Goal: Information Seeking & Learning: Learn about a topic

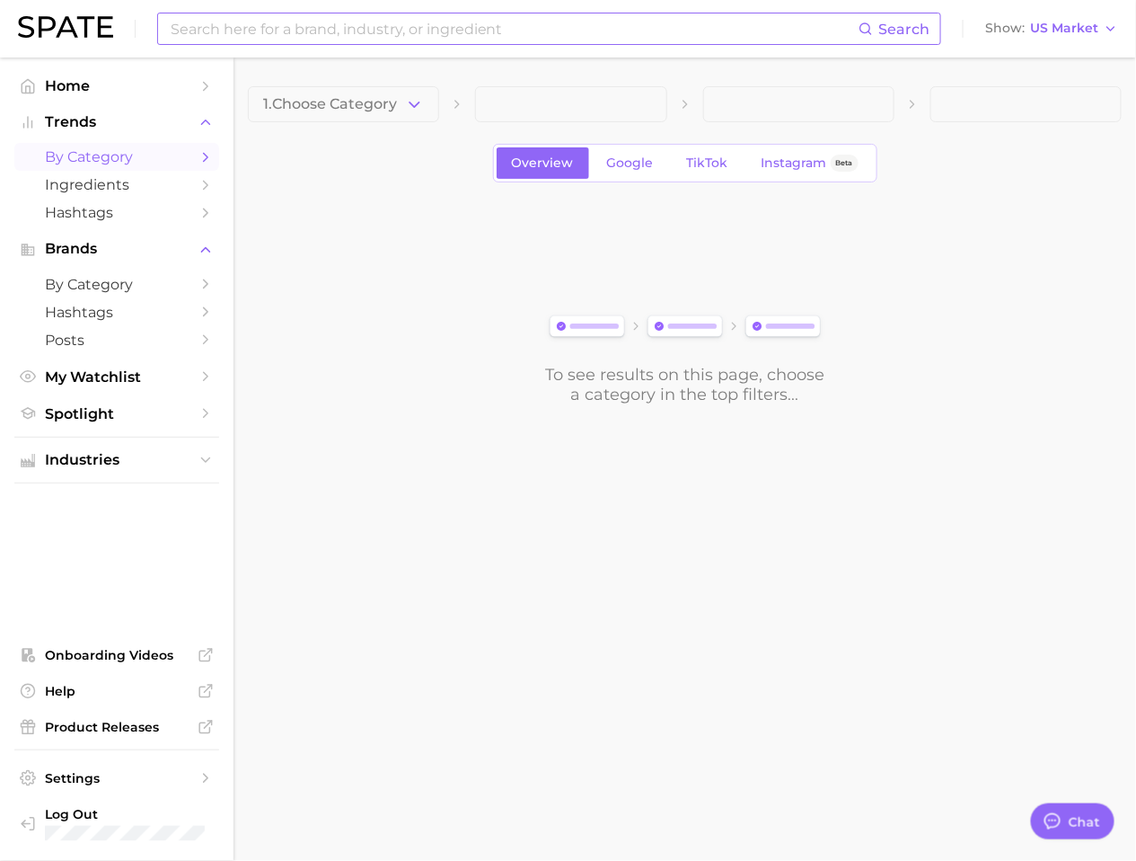
click at [340, 40] on input at bounding box center [514, 28] width 690 height 31
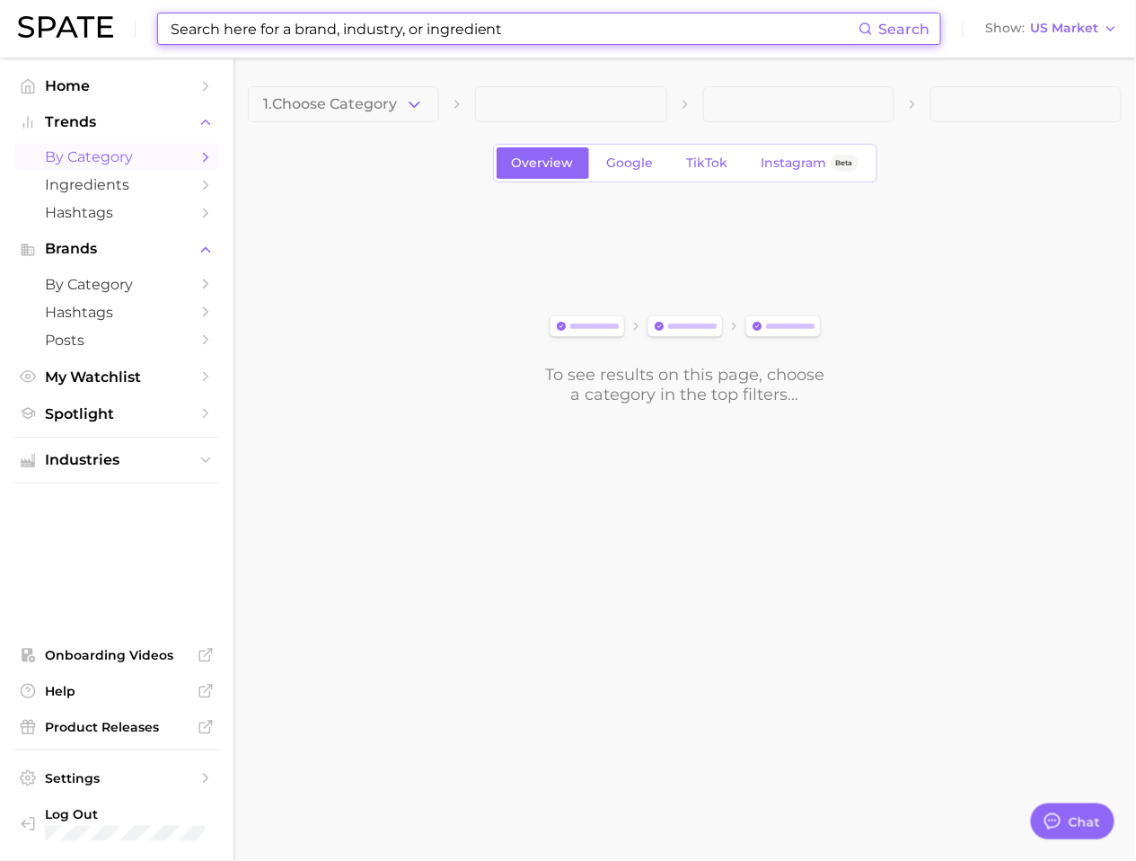
type input "d"
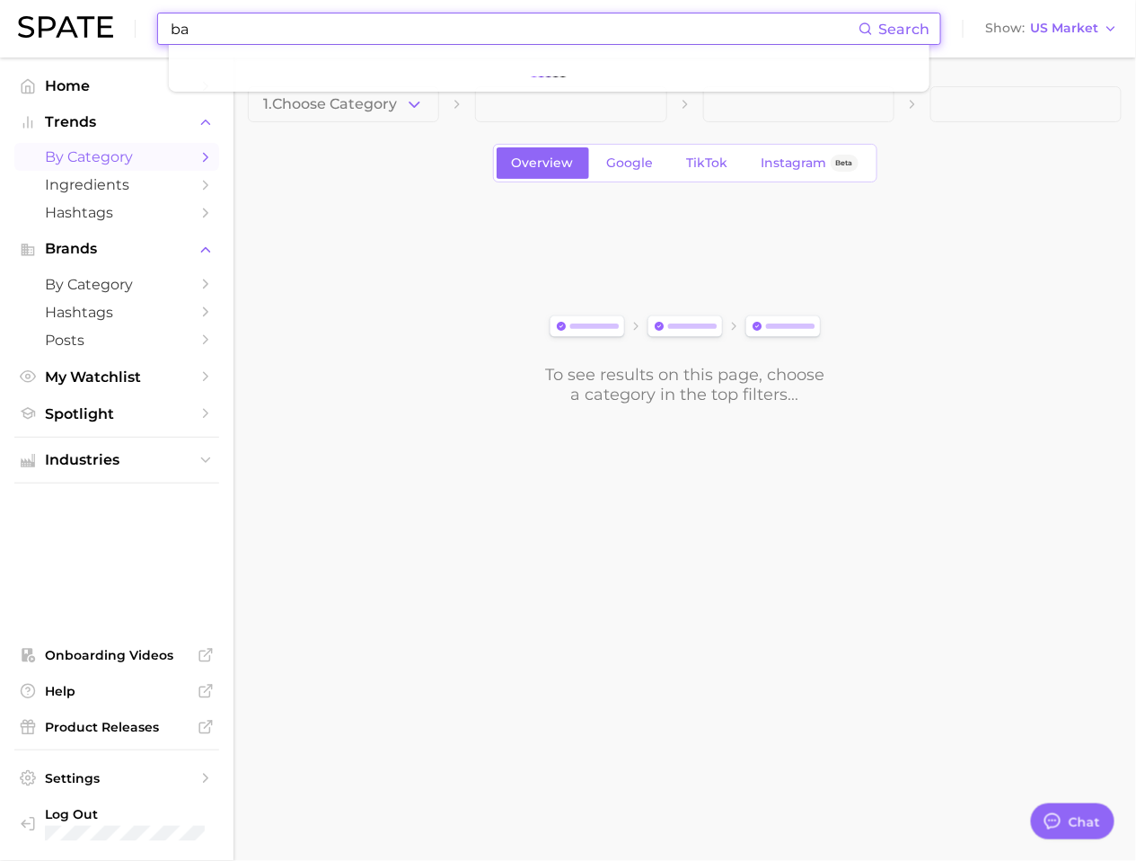
type input "b"
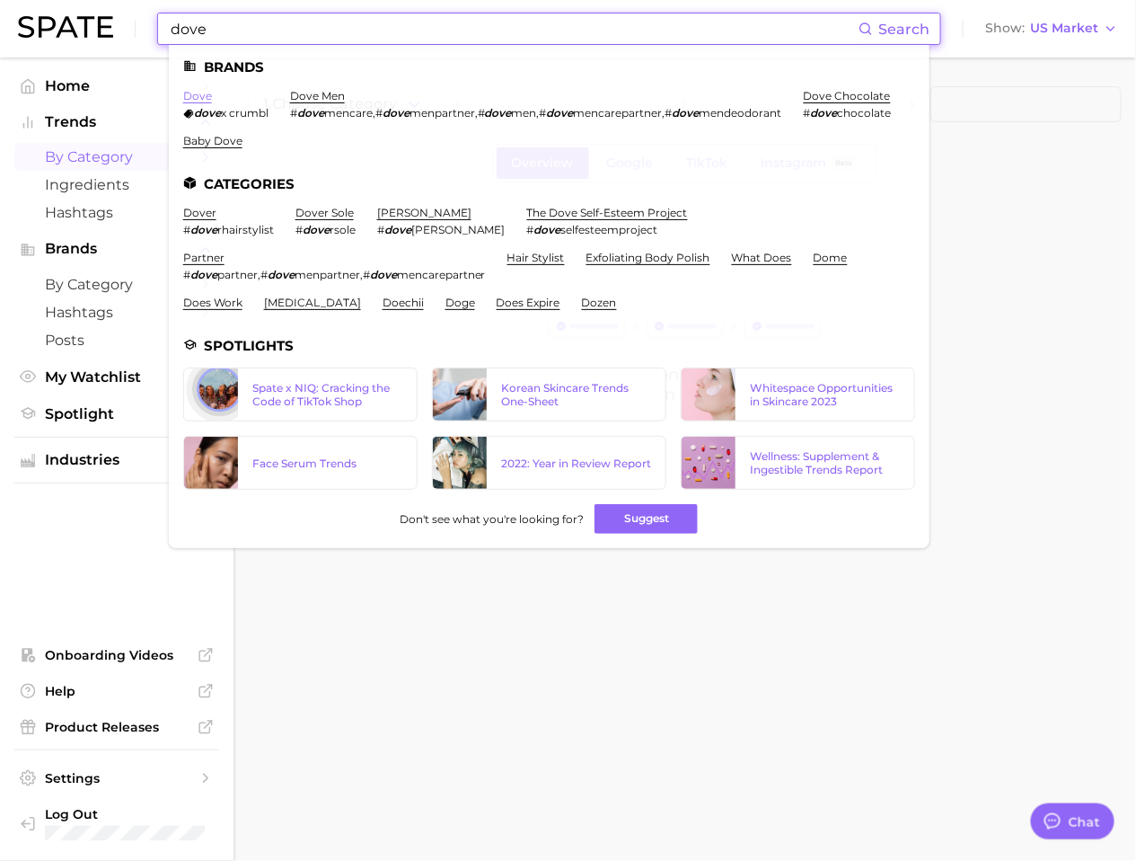
type input "dove"
click at [203, 96] on link "dove" at bounding box center [197, 95] width 29 height 13
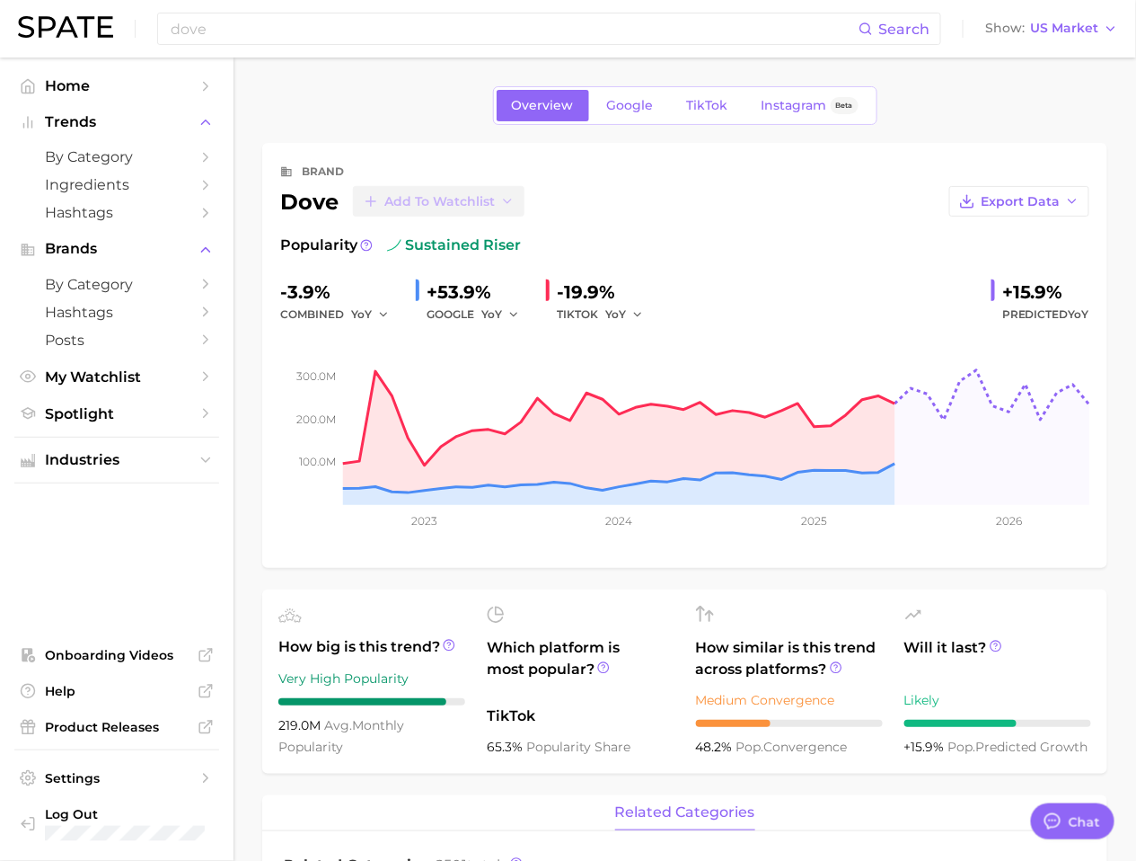
type textarea "x"
click at [731, 110] on link "TikTok" at bounding box center [708, 105] width 72 height 31
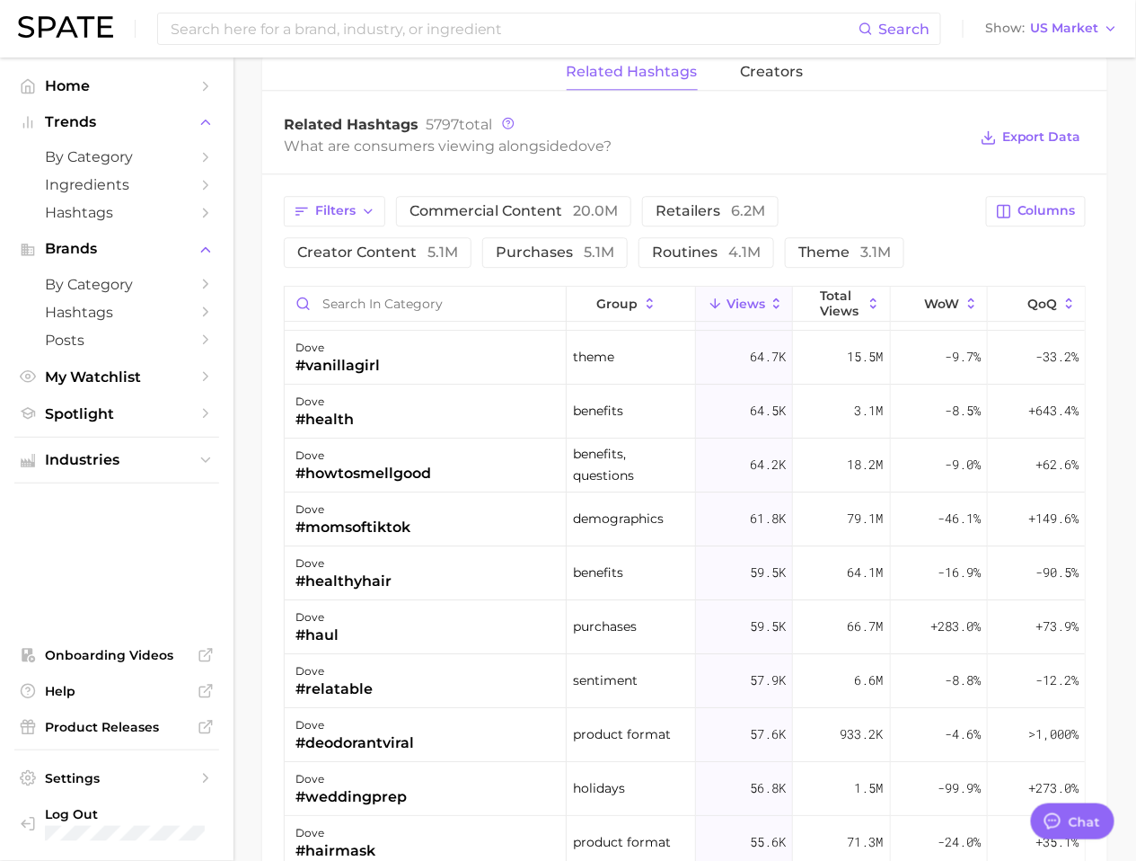
scroll to position [6096, 0]
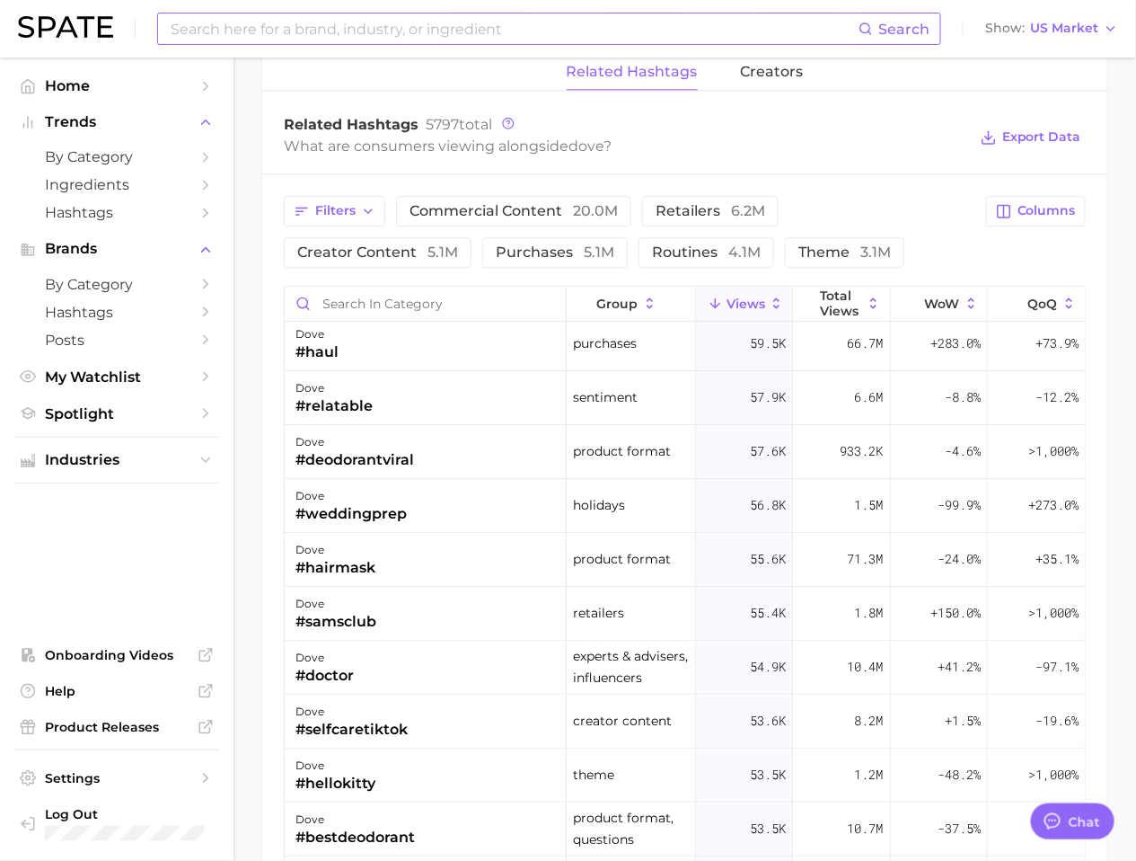
click at [321, 28] on input at bounding box center [514, 28] width 690 height 31
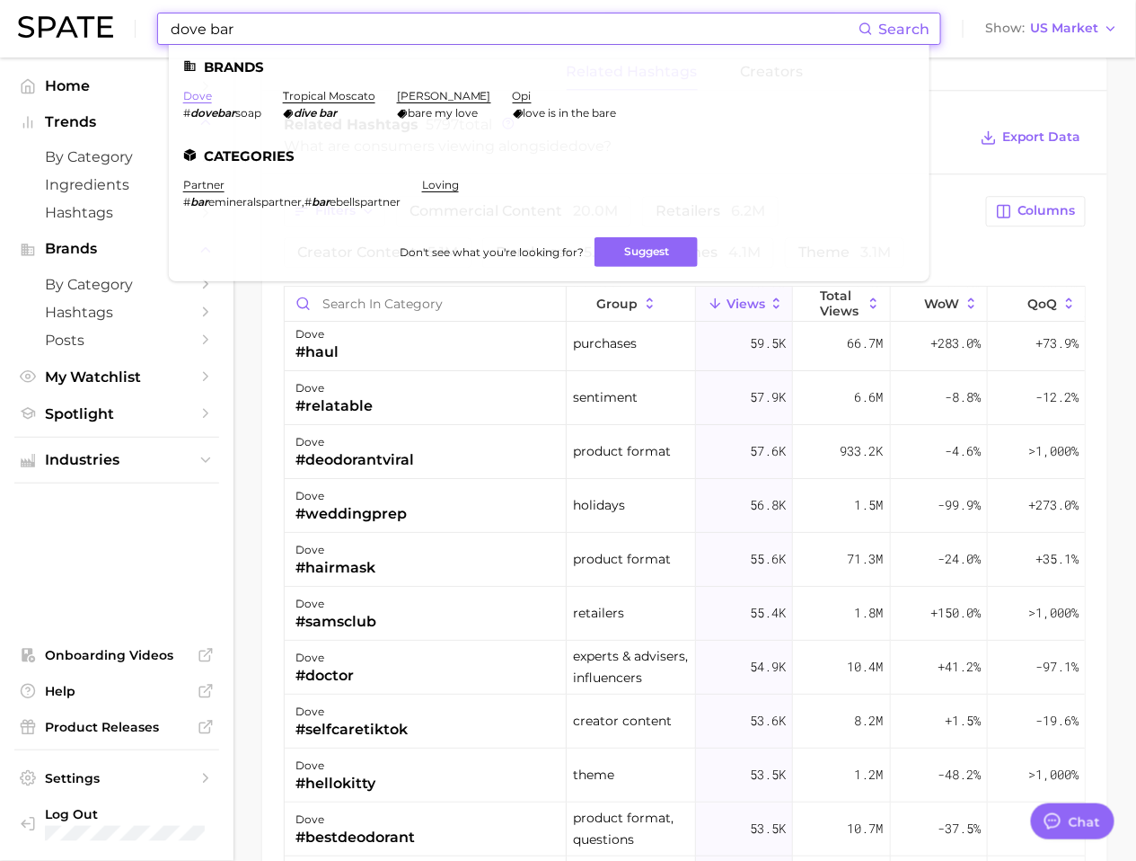
click at [199, 98] on link "dove" at bounding box center [197, 95] width 29 height 13
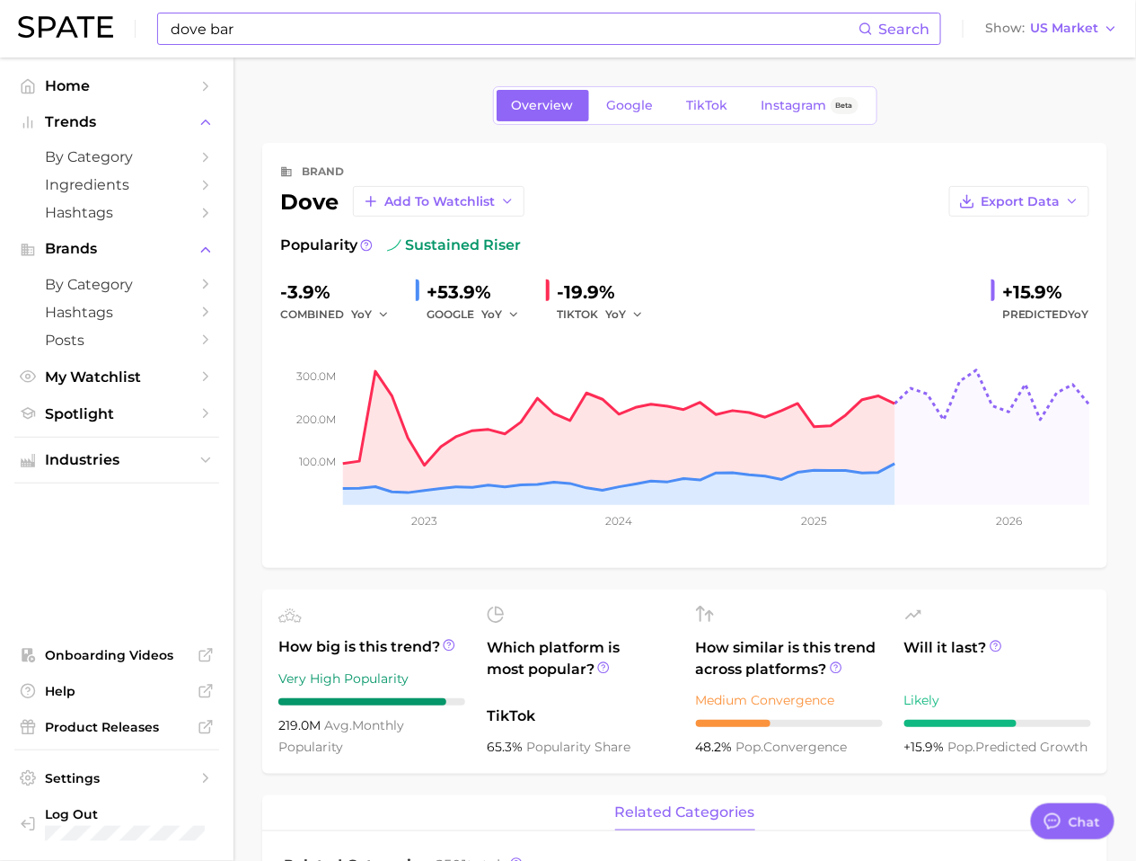
click at [436, 34] on input "dove bar" at bounding box center [514, 28] width 690 height 31
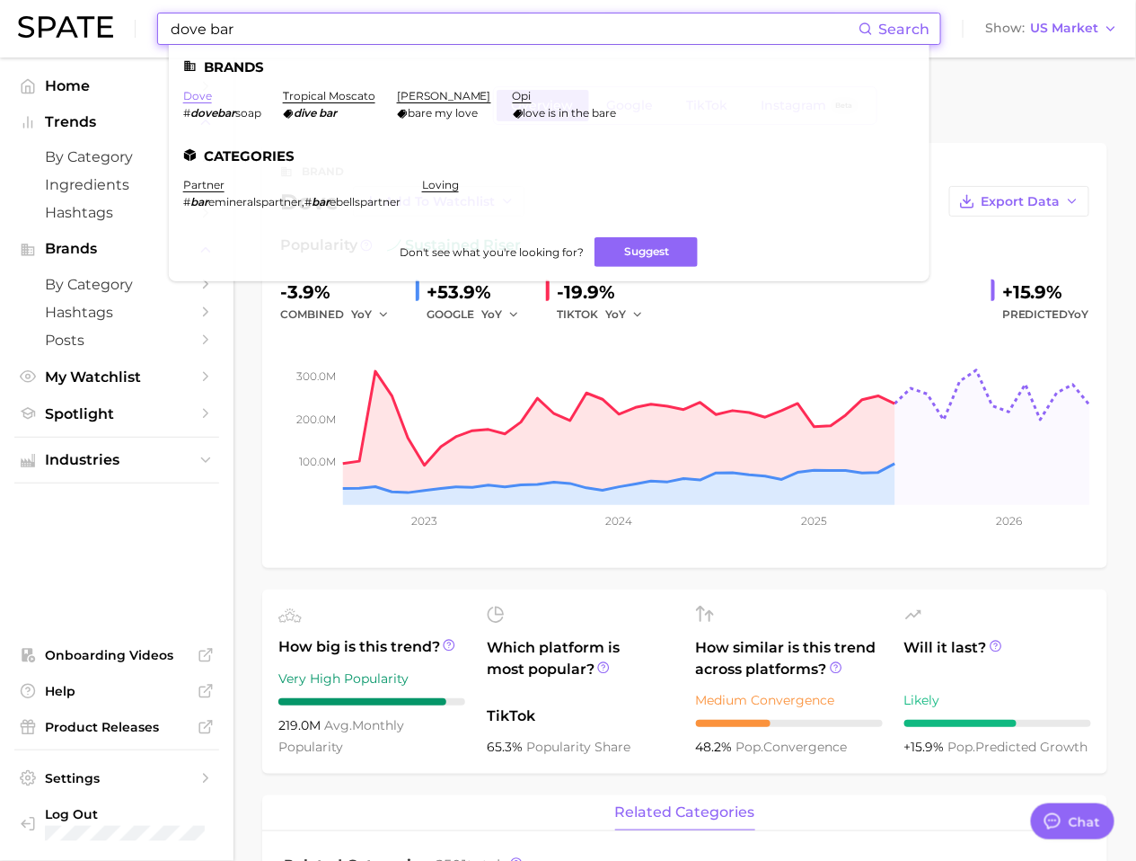
click at [190, 94] on link "dove" at bounding box center [197, 95] width 29 height 13
click at [319, 29] on input "dove bar" at bounding box center [514, 28] width 690 height 31
click at [208, 102] on li "dove # dovebar soap" at bounding box center [222, 104] width 78 height 31
click at [187, 117] on span "#" at bounding box center [186, 112] width 7 height 13
drag, startPoint x: 180, startPoint y: 115, endPoint x: 267, endPoint y: 115, distance: 87.1
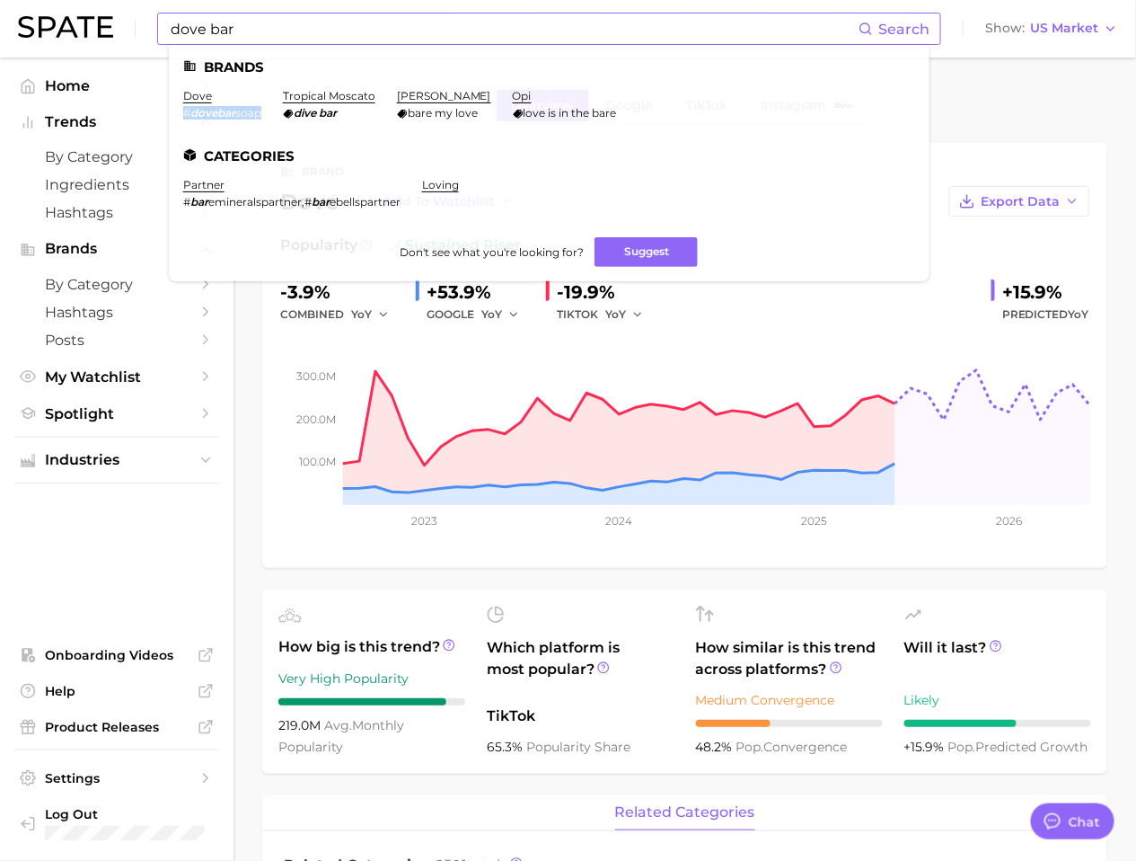
click at [267, 115] on ul "Brands dove # dovebar soap tropical moscato dive bar [PERSON_NAME] my love opi …" at bounding box center [549, 163] width 761 height 236
copy span "# dovebar soap"
click at [242, 21] on input "dove bar" at bounding box center [514, 28] width 690 height 31
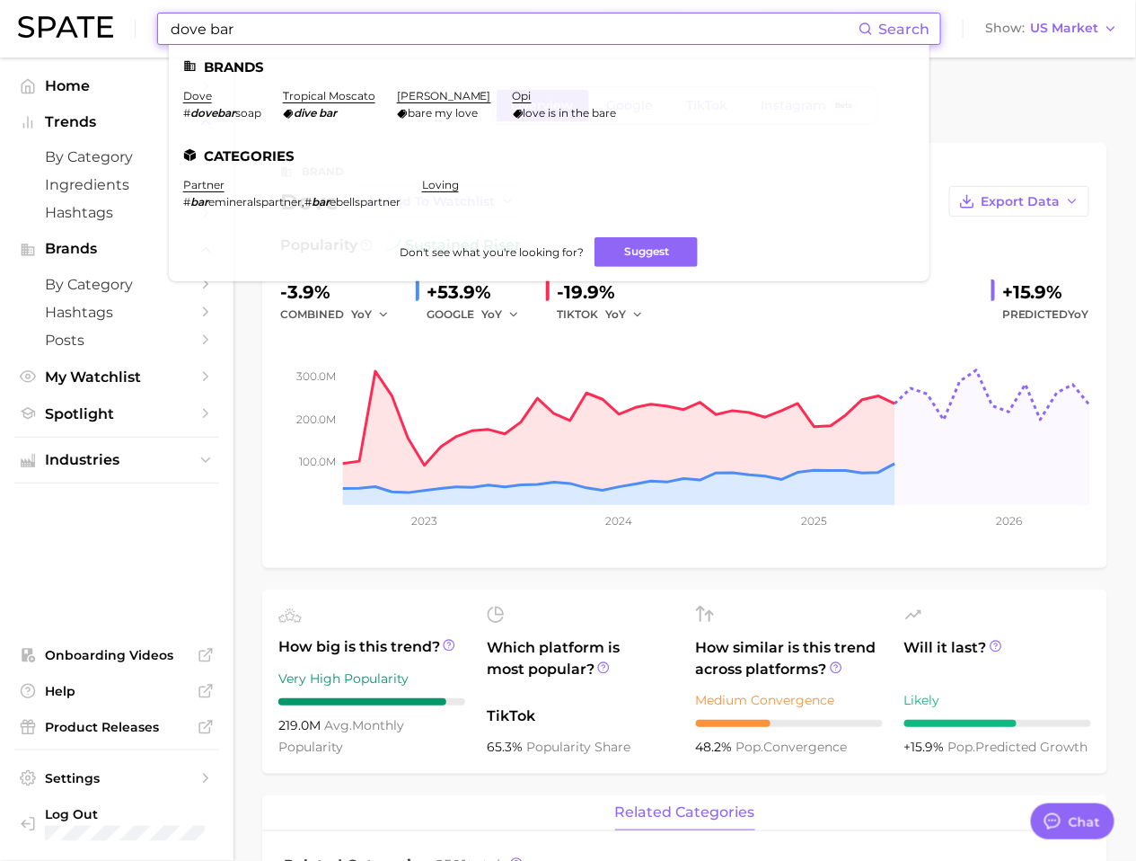
paste input "#dovebarsoap"
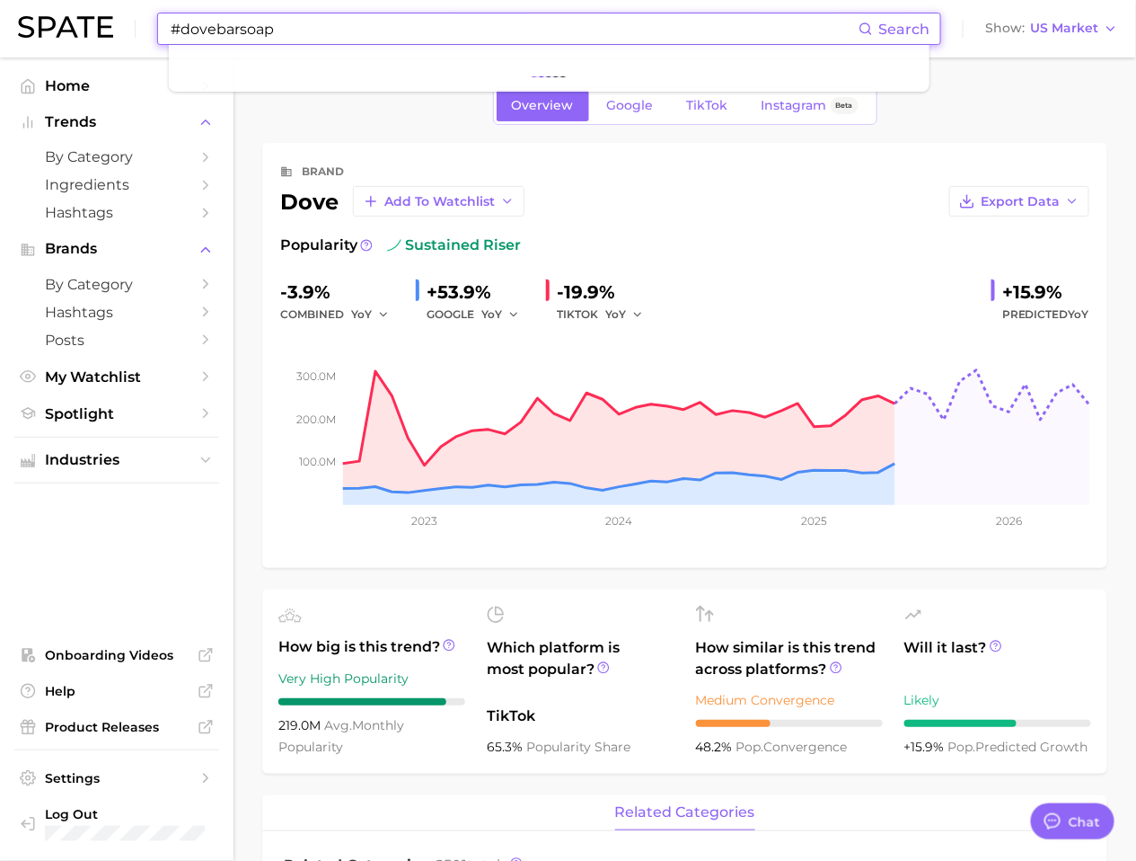
type input "#dovebarsoap"
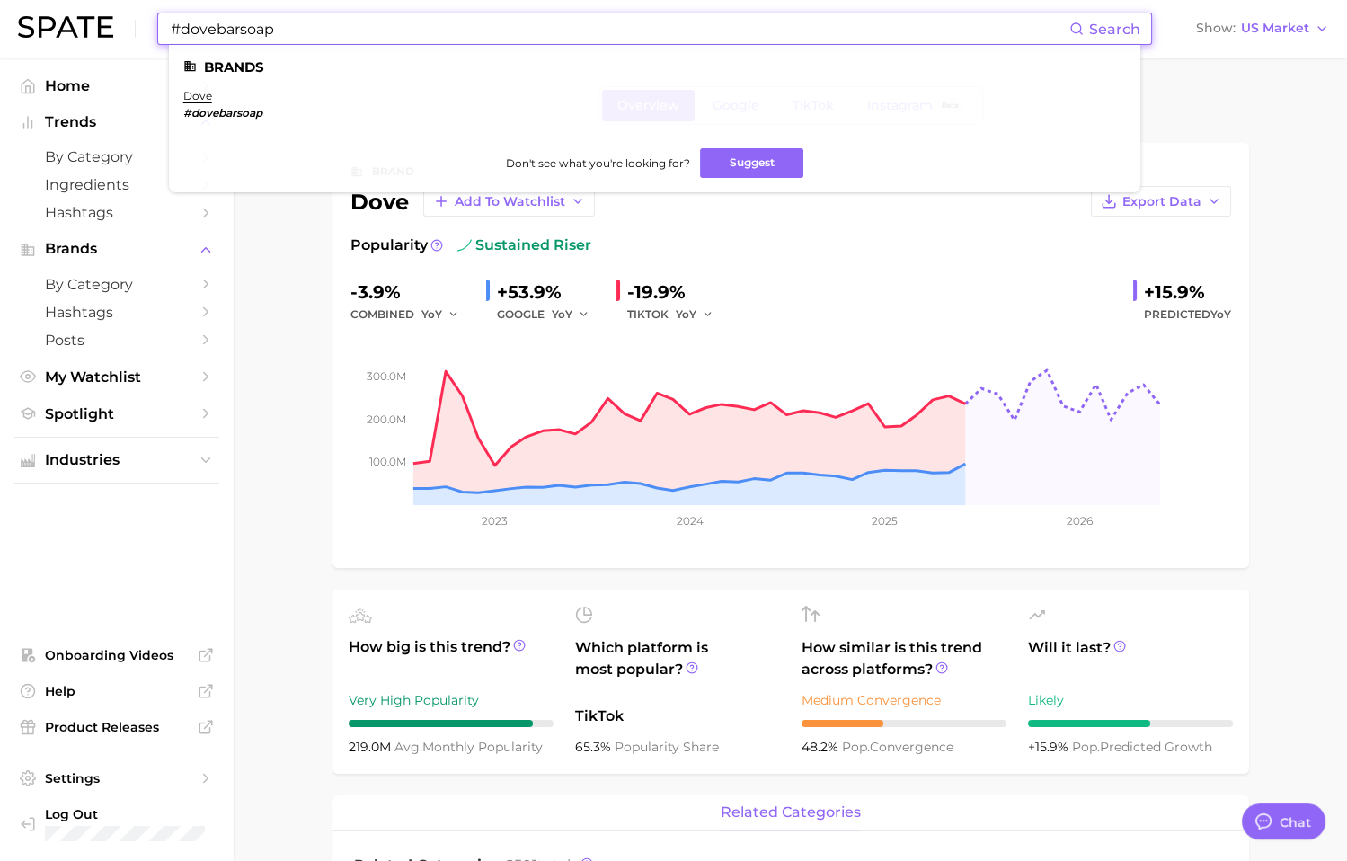
type textarea "x"
